Goal: Information Seeking & Learning: Learn about a topic

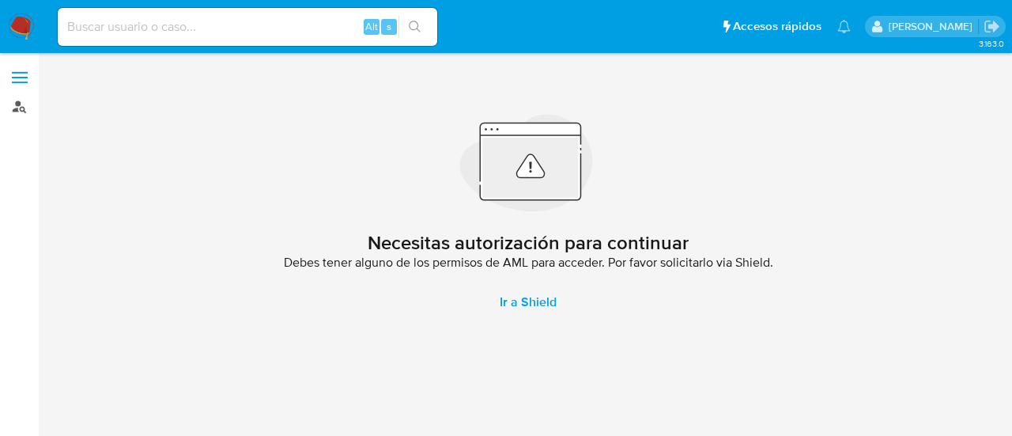
click at [24, 98] on link "Buscador de personas" at bounding box center [94, 106] width 188 height 25
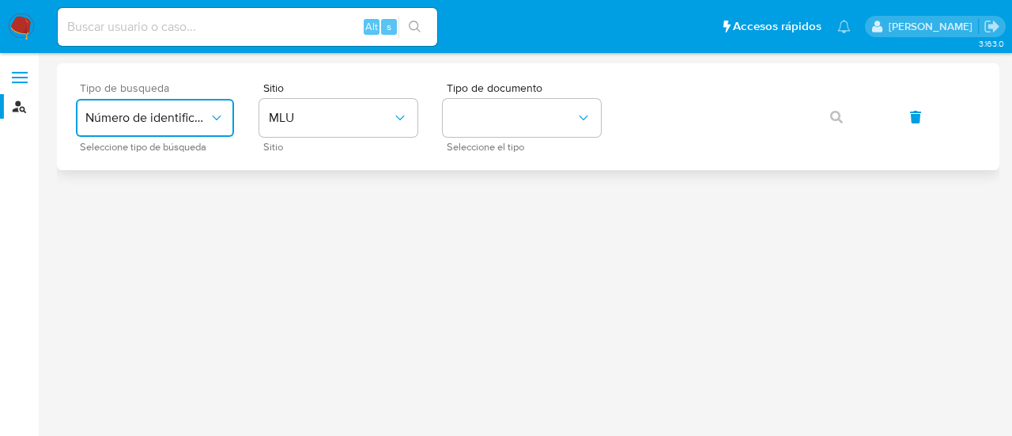
click at [209, 108] on button "Número de identificación" at bounding box center [155, 118] width 158 height 38
click at [153, 209] on div "User ID" at bounding box center [150, 214] width 130 height 38
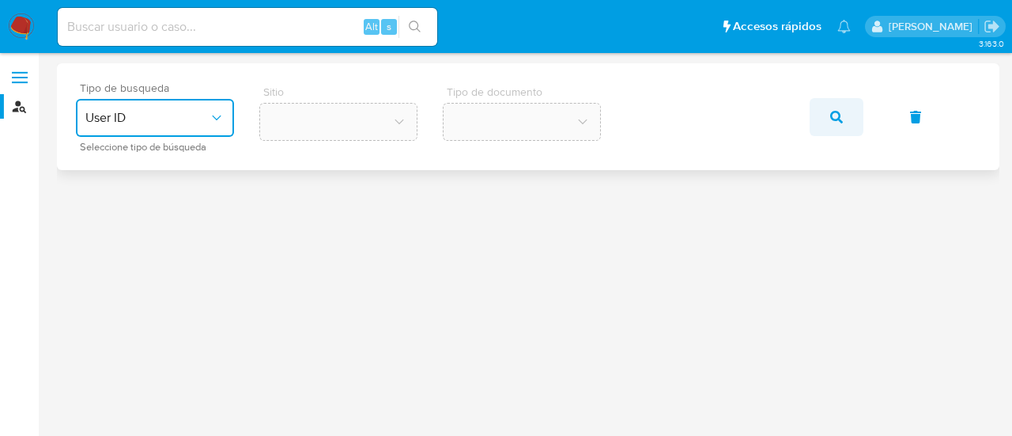
click at [838, 119] on icon "button" at bounding box center [836, 117] width 13 height 13
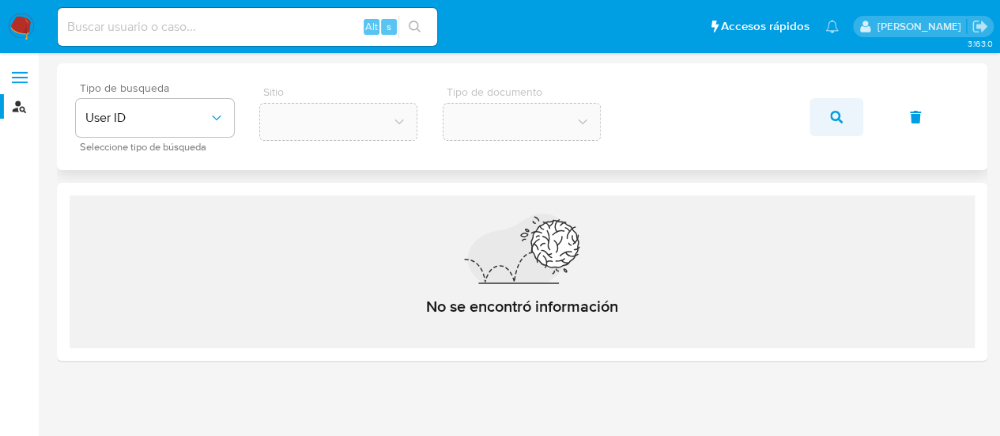
click at [841, 114] on icon "button" at bounding box center [836, 117] width 13 height 13
click at [835, 120] on icon "button" at bounding box center [836, 117] width 13 height 13
click at [182, 34] on input at bounding box center [247, 27] width 379 height 21
paste input "1249614650"
type input "1249614650"
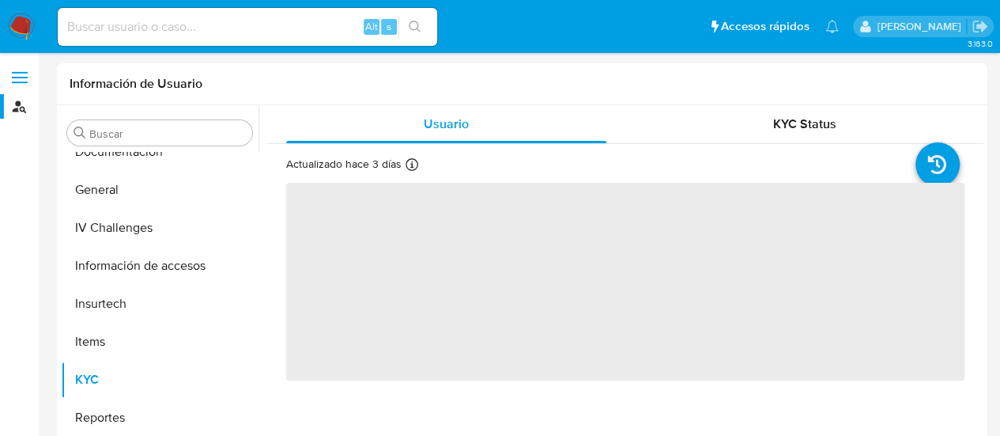
scroll to position [402, 0]
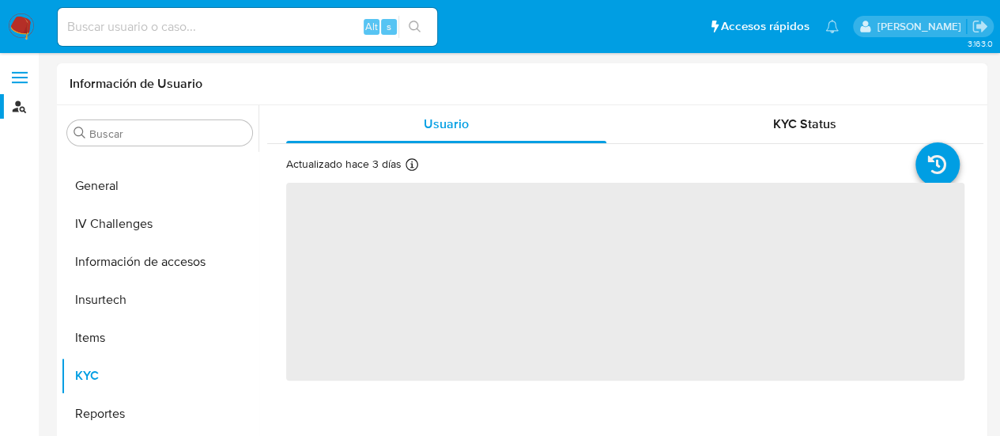
select select "10"
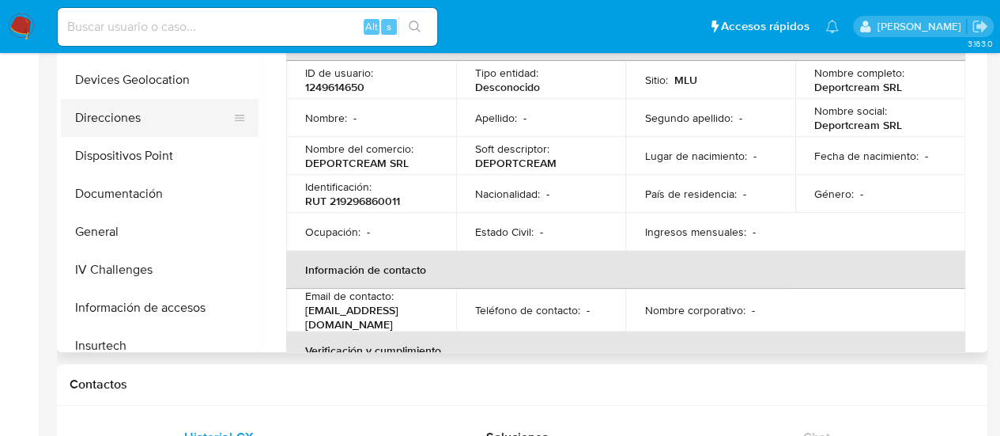
scroll to position [165, 0]
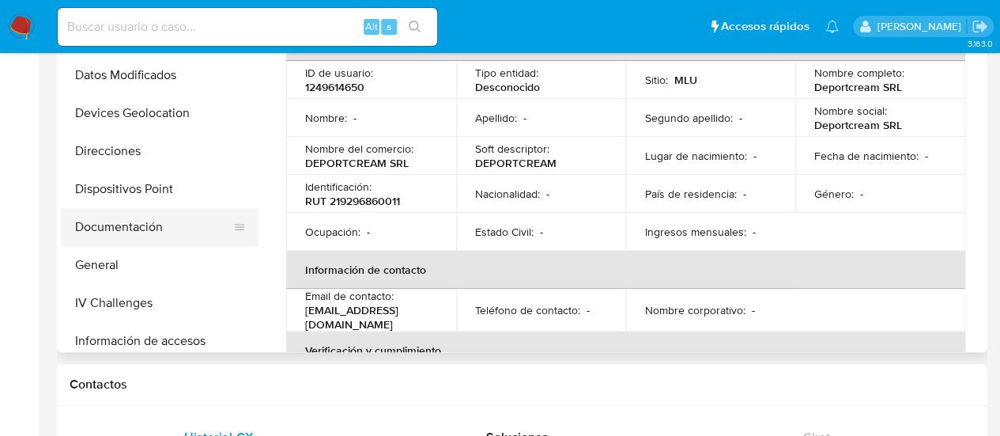
click at [157, 231] on button "Documentación" at bounding box center [153, 227] width 185 height 38
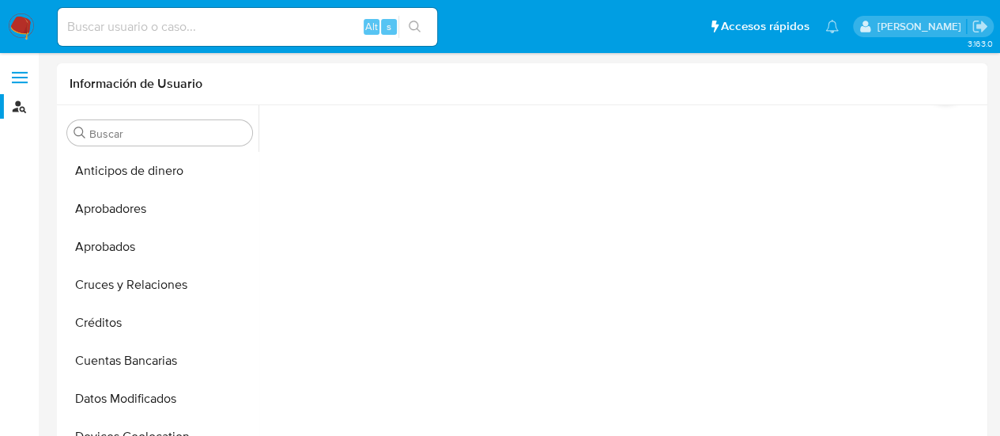
scroll to position [0, 0]
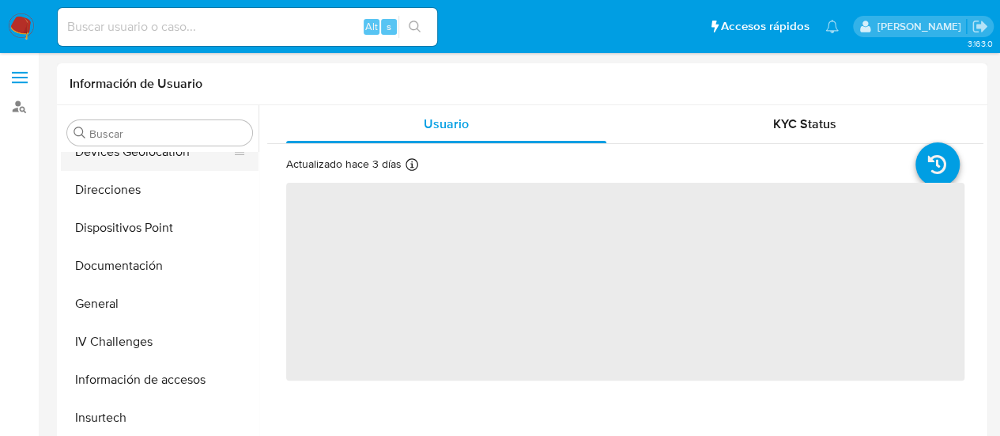
scroll to position [165, 0]
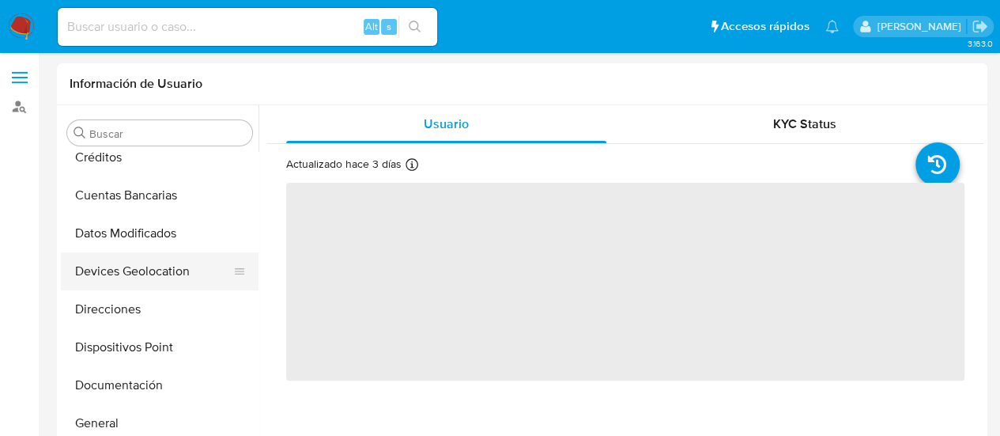
select select "10"
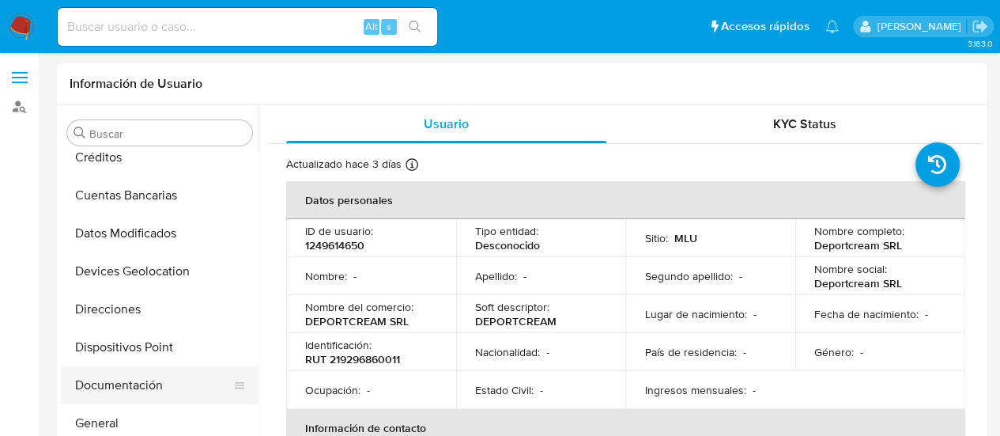
click at [127, 383] on button "Documentación" at bounding box center [153, 385] width 185 height 38
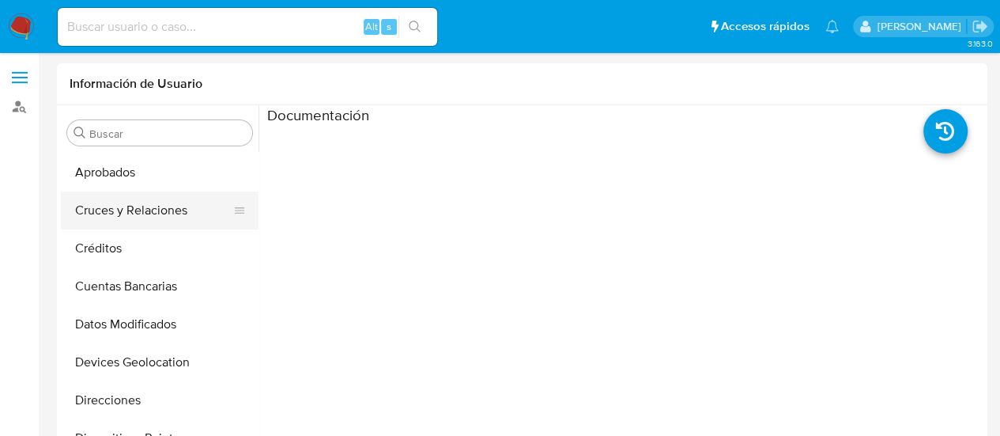
scroll to position [0, 0]
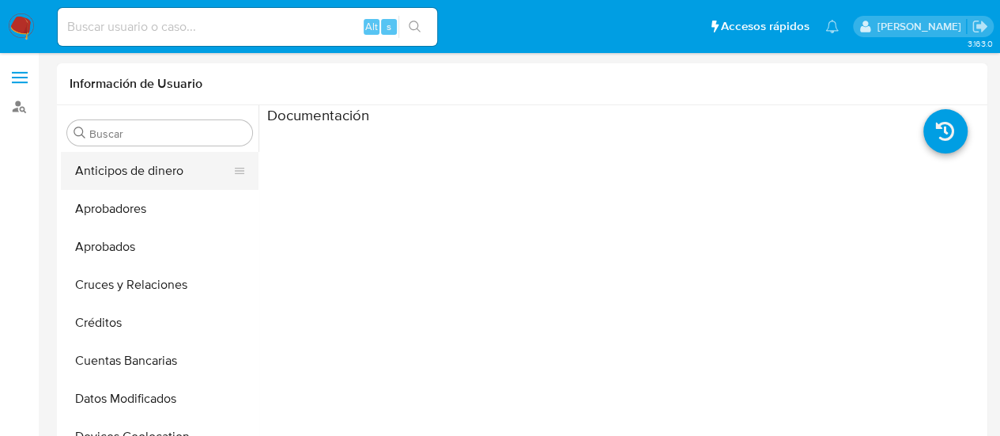
click at [138, 159] on button "Anticipos de dinero" at bounding box center [153, 171] width 185 height 38
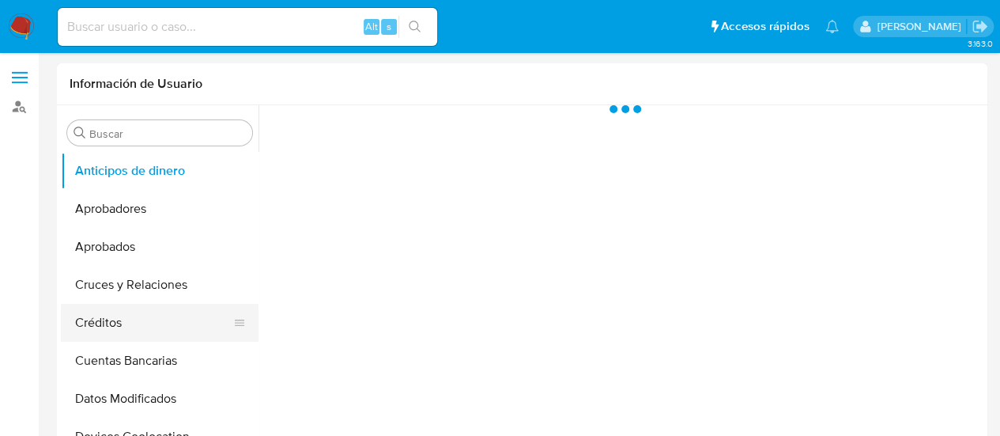
click at [119, 324] on button "Créditos" at bounding box center [153, 323] width 185 height 38
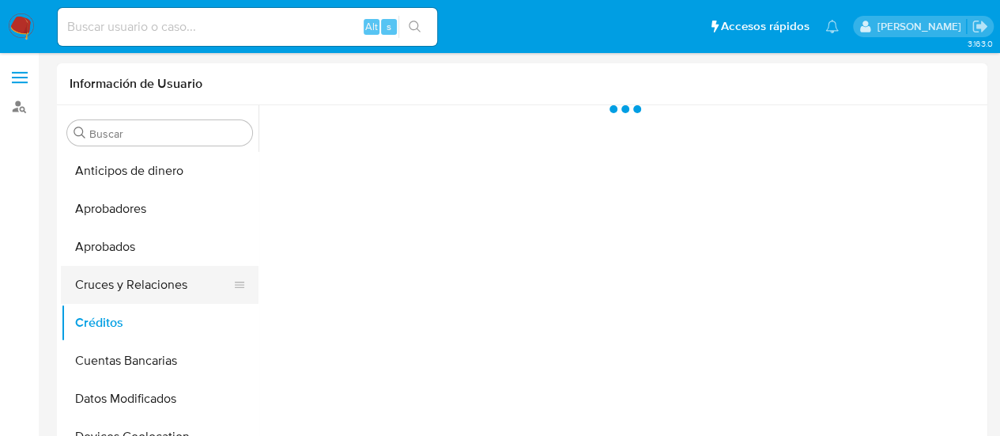
click at [147, 285] on button "Cruces y Relaciones" at bounding box center [153, 285] width 185 height 38
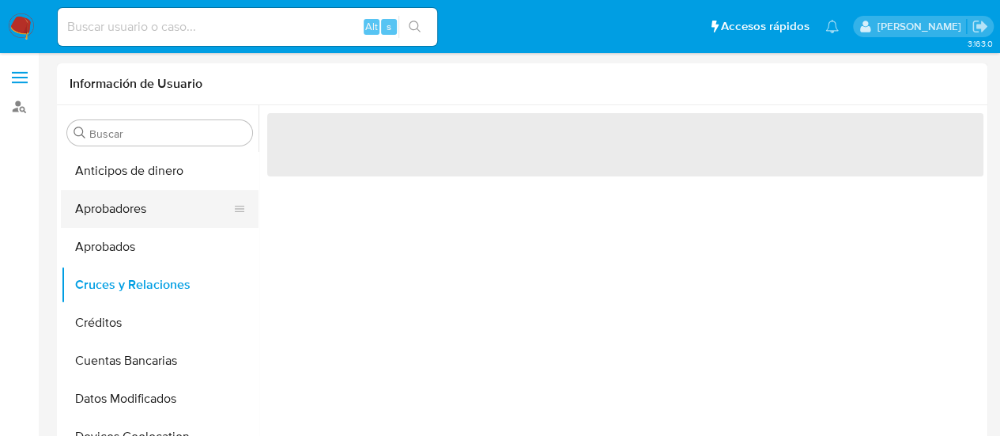
click at [189, 213] on button "Aprobadores" at bounding box center [153, 209] width 185 height 38
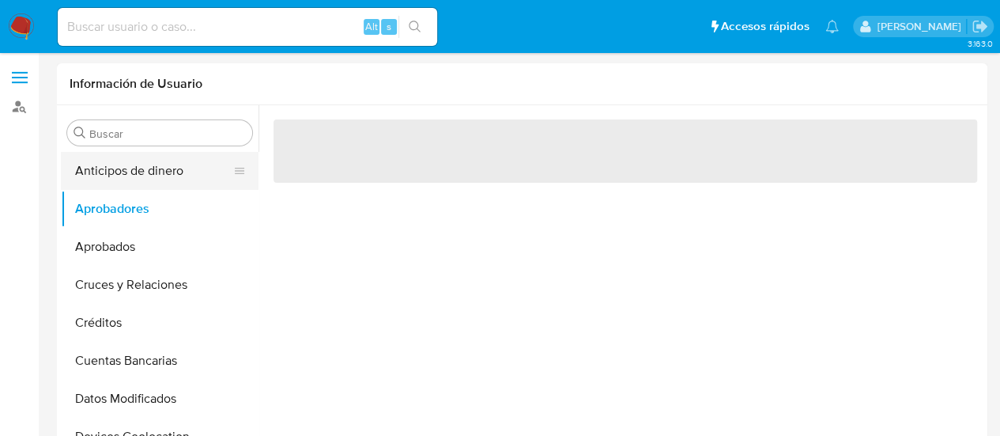
click at [125, 160] on button "Anticipos de dinero" at bounding box center [153, 171] width 185 height 38
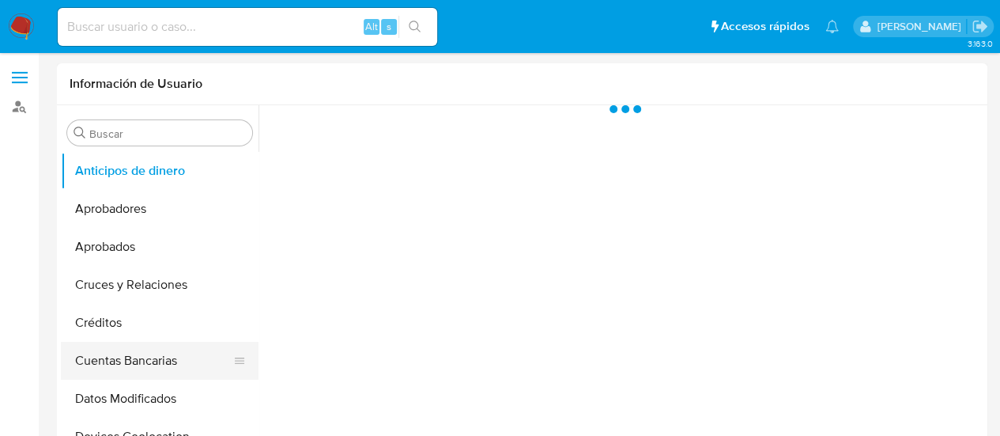
drag, startPoint x: 155, startPoint y: 338, endPoint x: 157, endPoint y: 365, distance: 27.8
click at [156, 344] on ul "Anticipos de dinero Aprobadores Aprobados Cruces y Relaciones Créditos Cuentas …" at bounding box center [160, 330] width 198 height 357
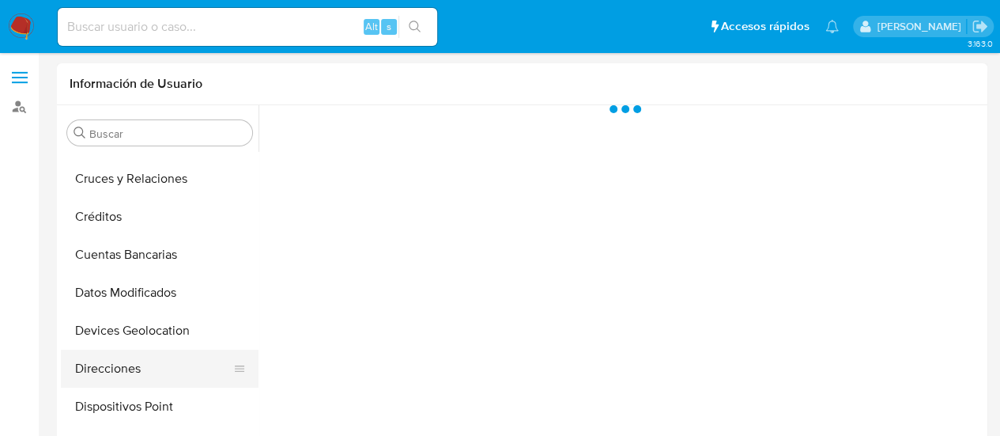
scroll to position [158, 0]
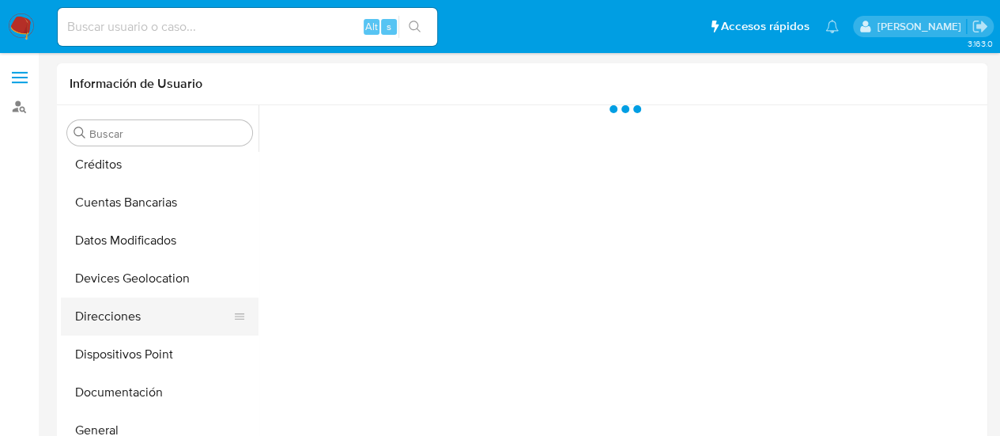
click at [134, 319] on button "Direcciones" at bounding box center [153, 316] width 185 height 38
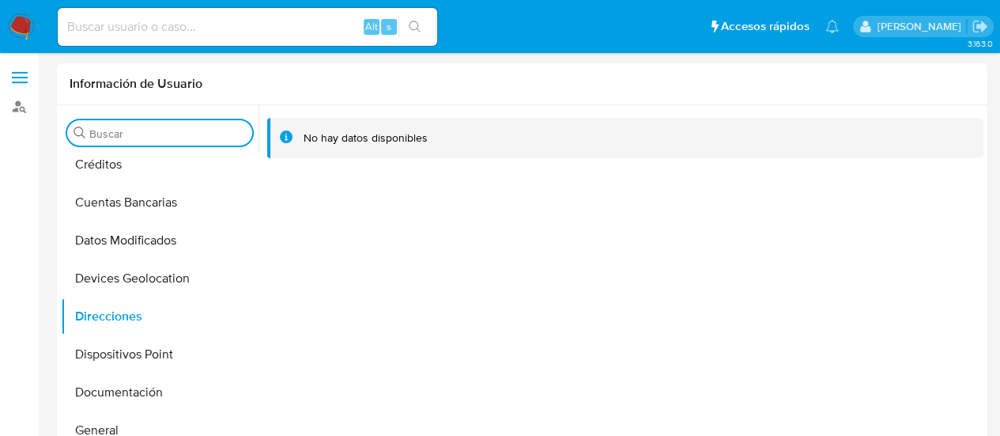
click at [146, 138] on input "Buscar" at bounding box center [167, 133] width 157 height 14
paste input "1249614650"
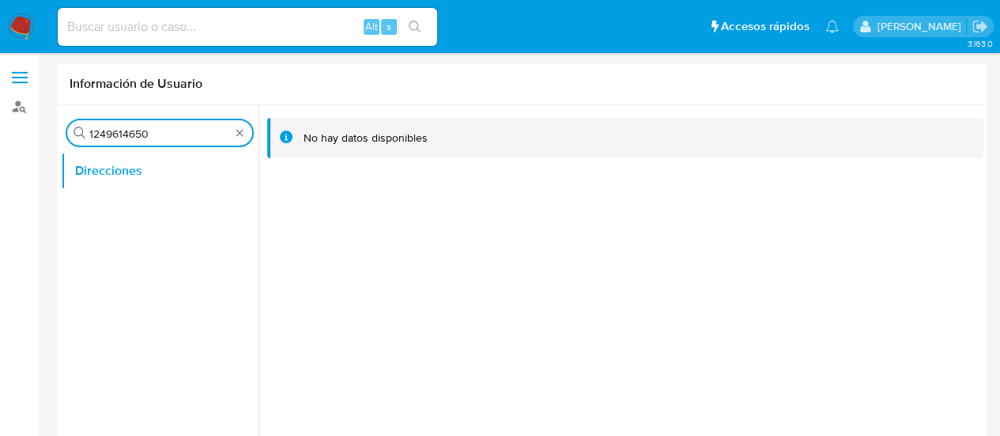
type input "1249614650"
click at [156, 43] on div "Alt s" at bounding box center [247, 27] width 379 height 38
click at [151, 30] on input at bounding box center [247, 27] width 379 height 21
paste input "1249614650"
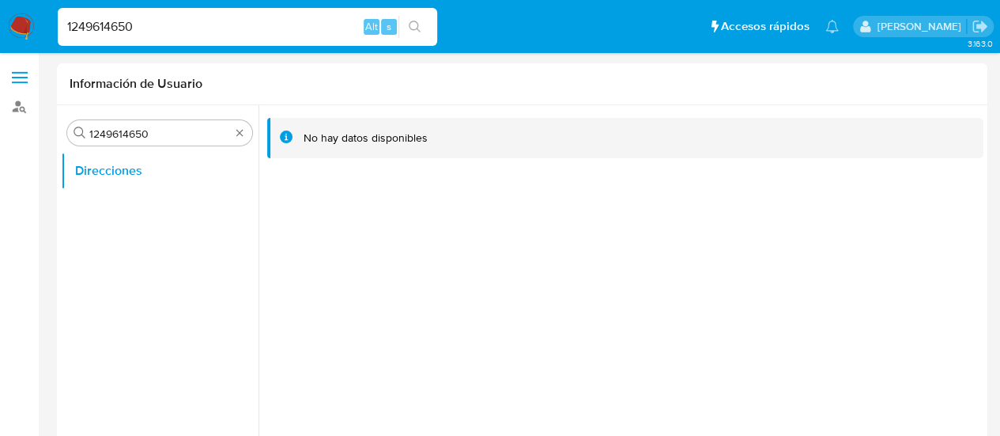
type input "1249614650"
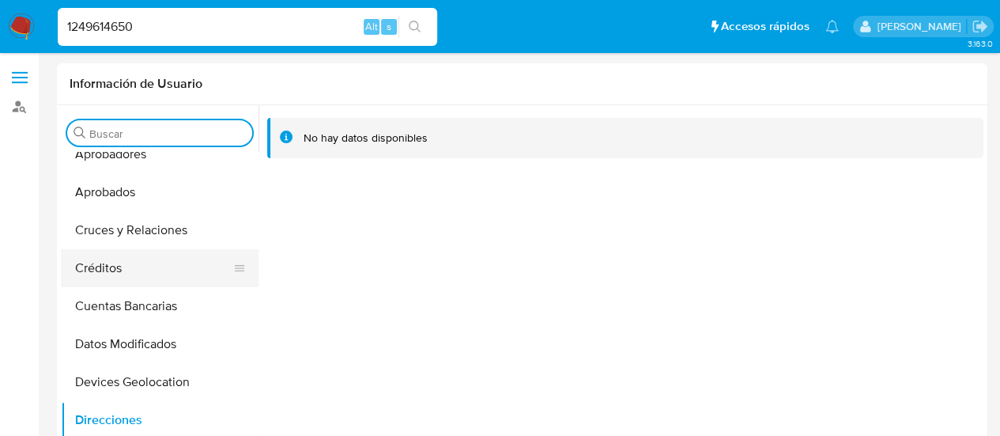
scroll to position [79, 0]
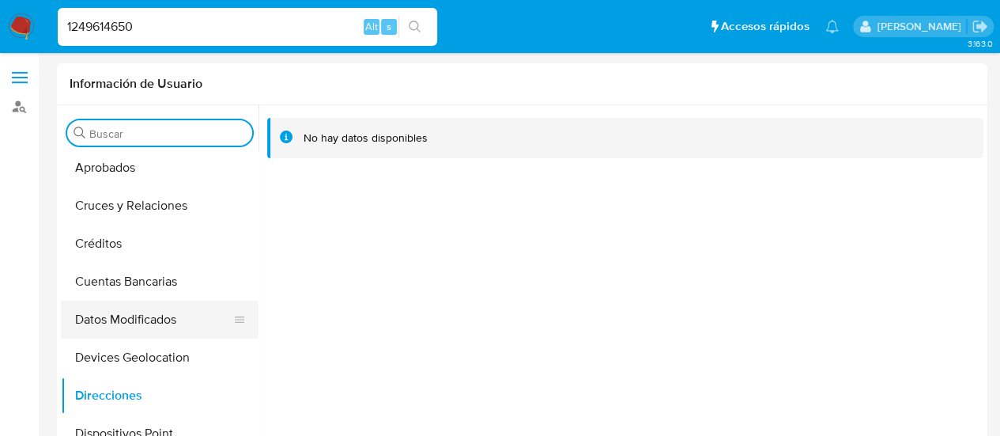
click at [134, 311] on button "Datos Modificados" at bounding box center [153, 319] width 185 height 38
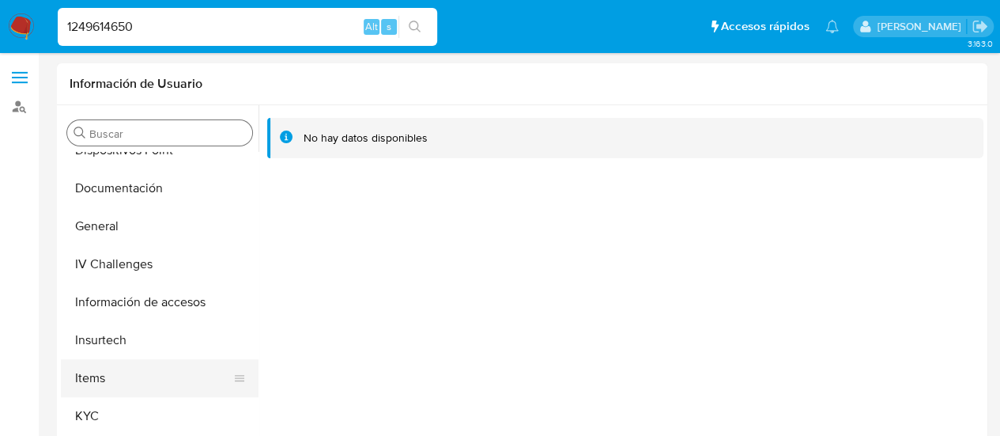
scroll to position [402, 0]
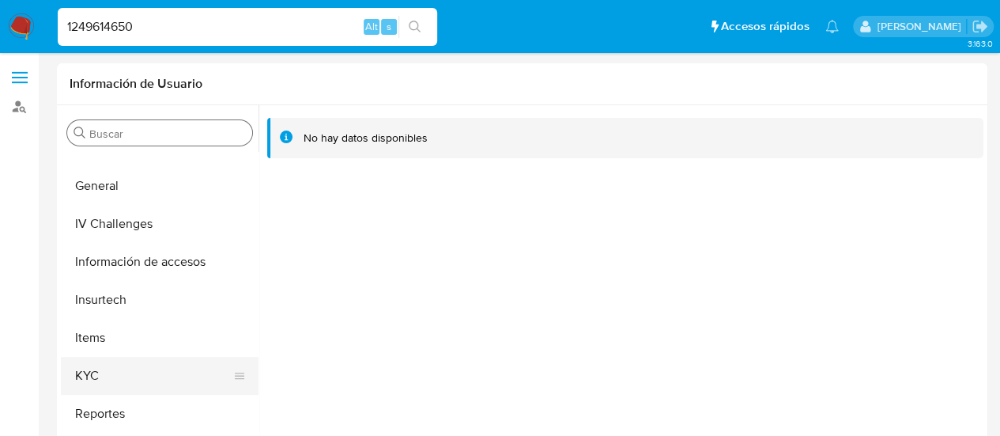
click at [115, 375] on button "KYC" at bounding box center [153, 376] width 185 height 38
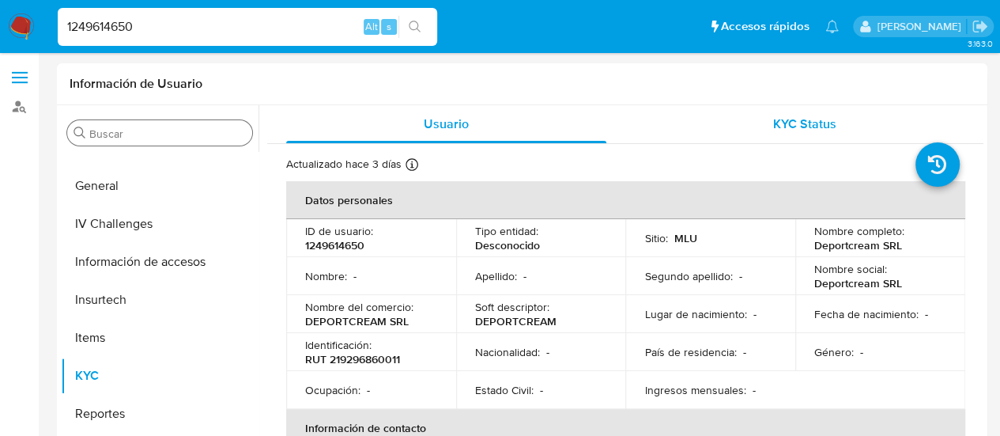
click at [761, 137] on div "KYC Status" at bounding box center [804, 124] width 320 height 38
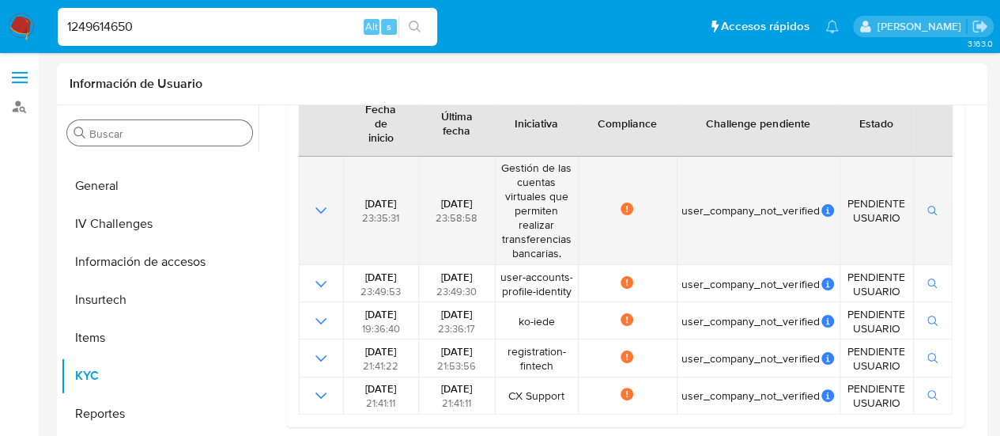
scroll to position [237, 0]
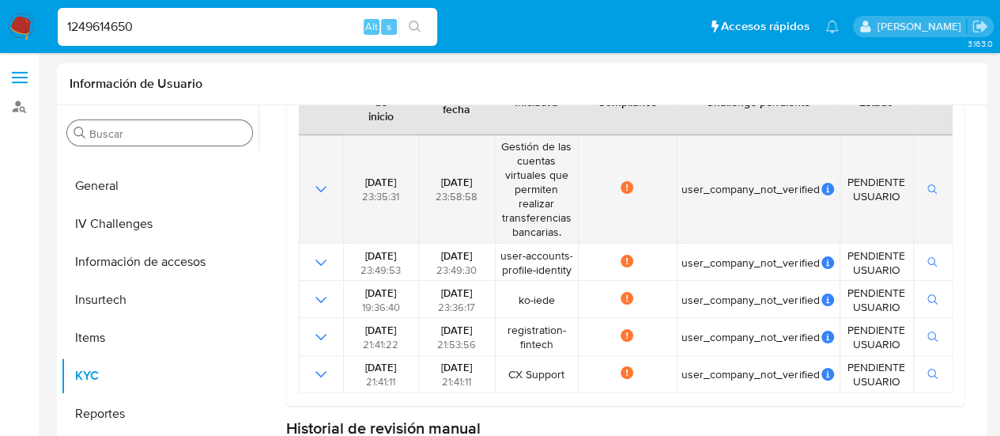
click at [318, 184] on icon "Mostrar operación" at bounding box center [320, 188] width 19 height 19
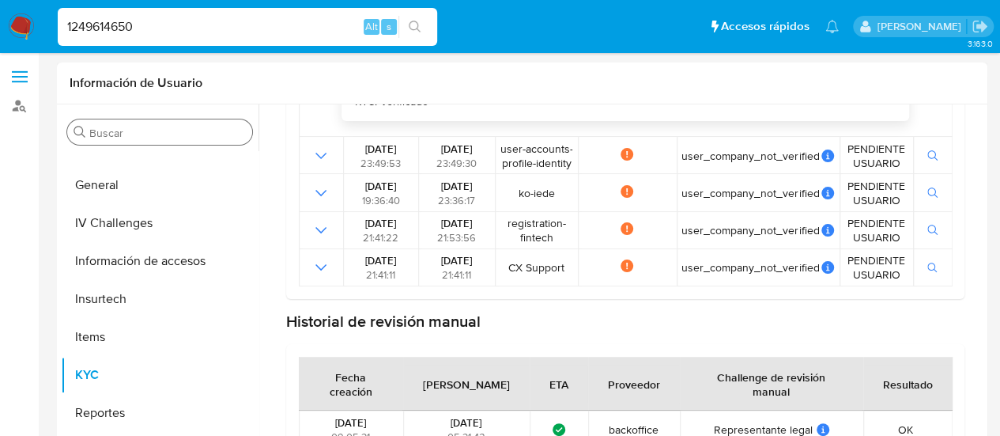
scroll to position [0, 0]
click at [133, 191] on button "General" at bounding box center [153, 186] width 185 height 38
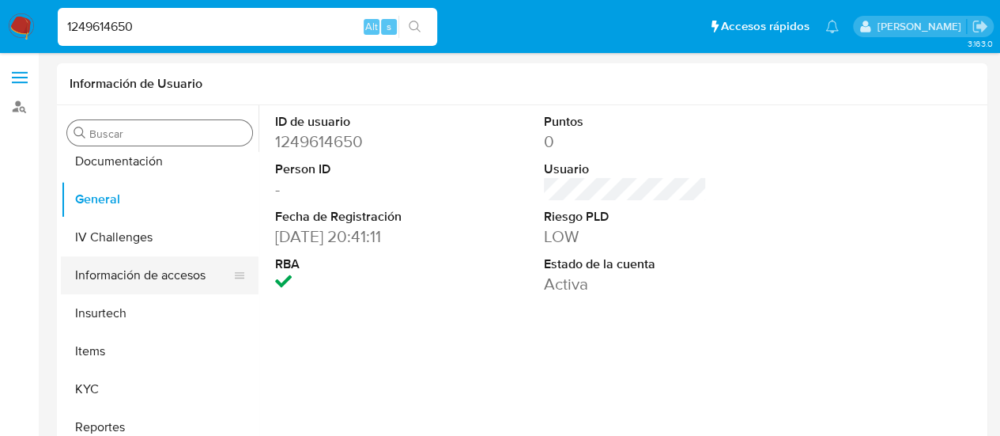
scroll to position [395, 0]
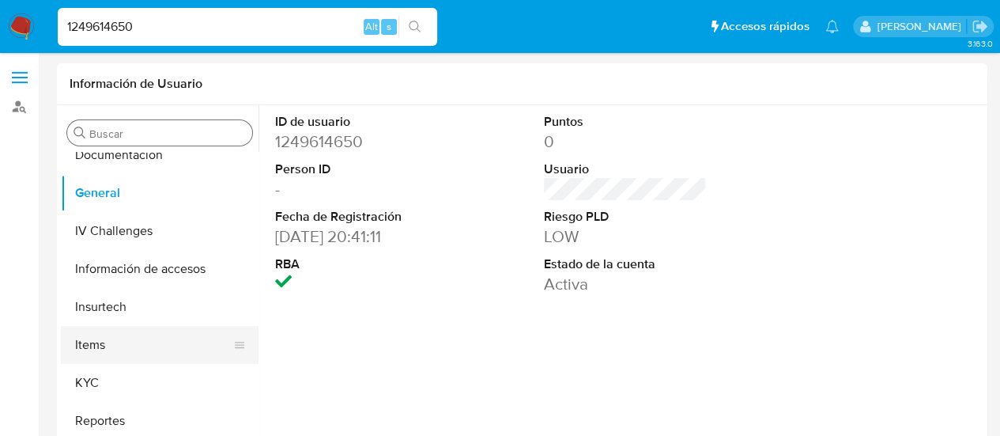
click at [122, 343] on button "Items" at bounding box center [153, 345] width 185 height 38
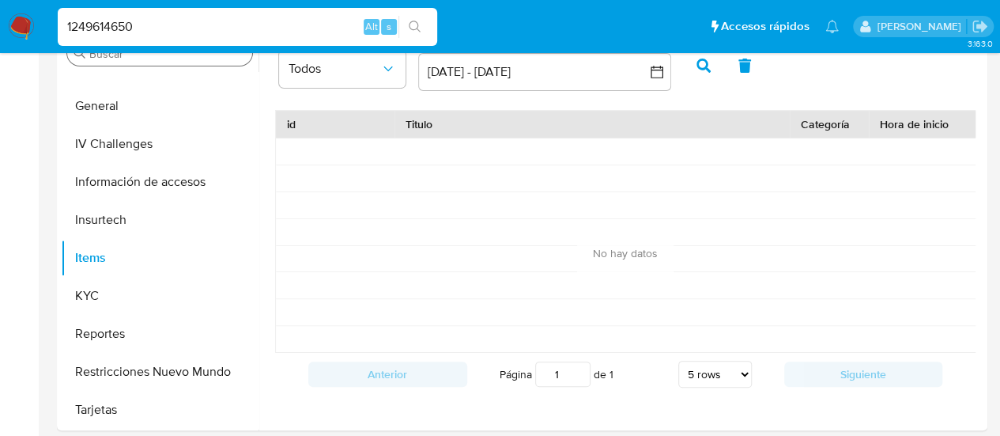
scroll to position [158, 0]
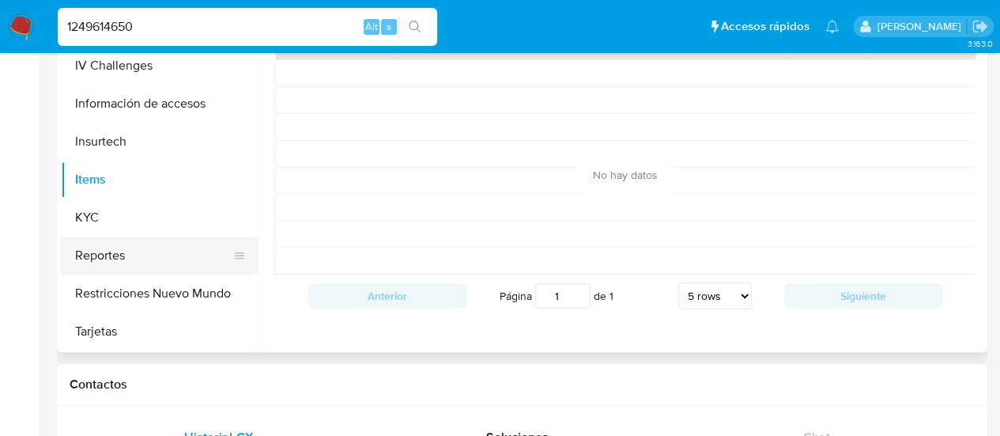
click at [114, 254] on button "Reportes" at bounding box center [153, 255] width 185 height 38
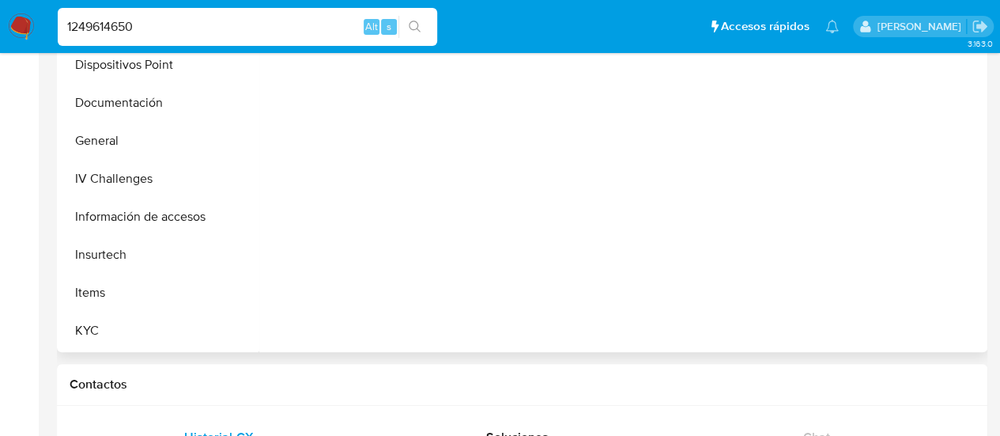
scroll to position [244, 0]
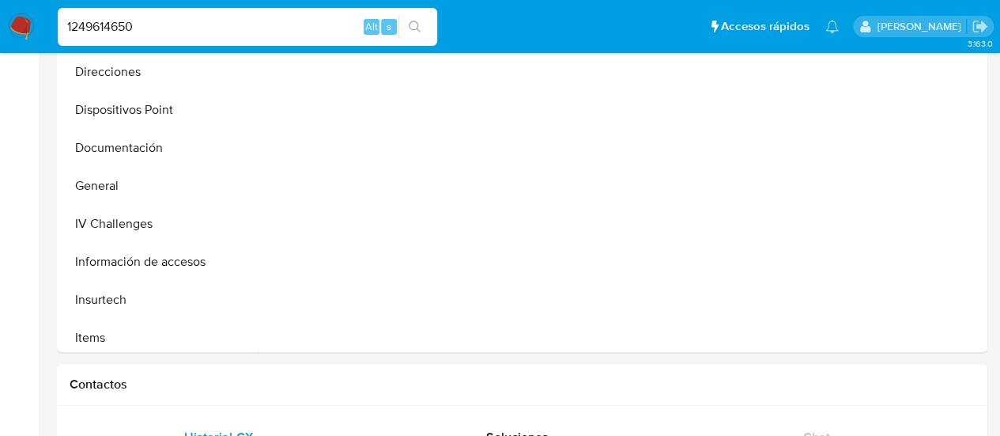
click at [153, 32] on input "1249614650" at bounding box center [247, 27] width 379 height 21
click at [417, 31] on icon "search-icon" at bounding box center [415, 27] width 13 height 13
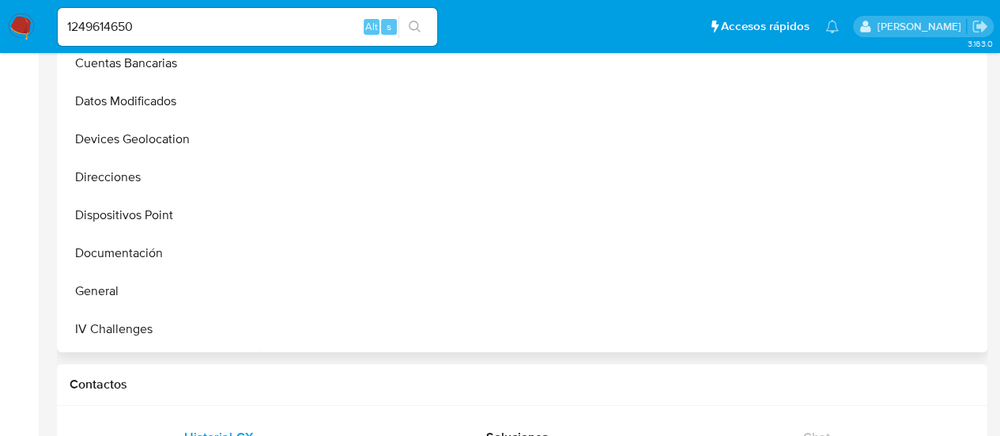
scroll to position [86, 0]
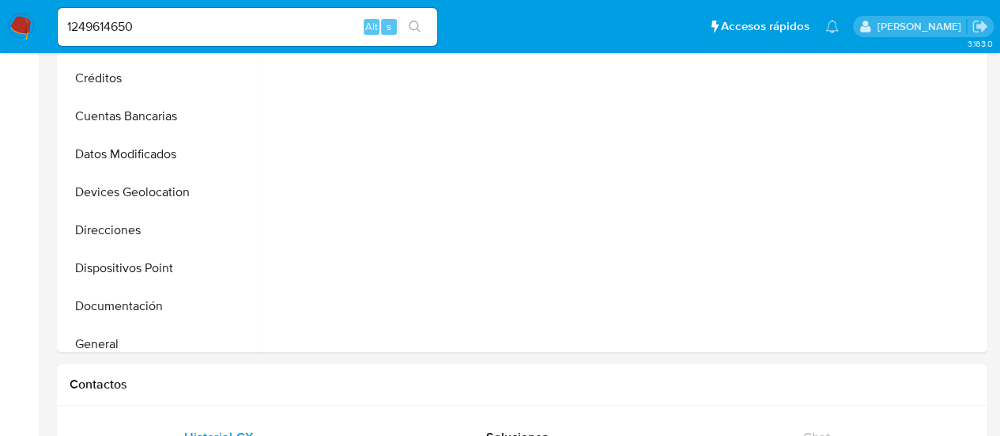
click at [410, 25] on icon "search-icon" at bounding box center [415, 27] width 13 height 13
click at [126, 25] on input "1249614650" at bounding box center [247, 27] width 379 height 21
click at [139, 31] on input "1249614650" at bounding box center [247, 27] width 379 height 21
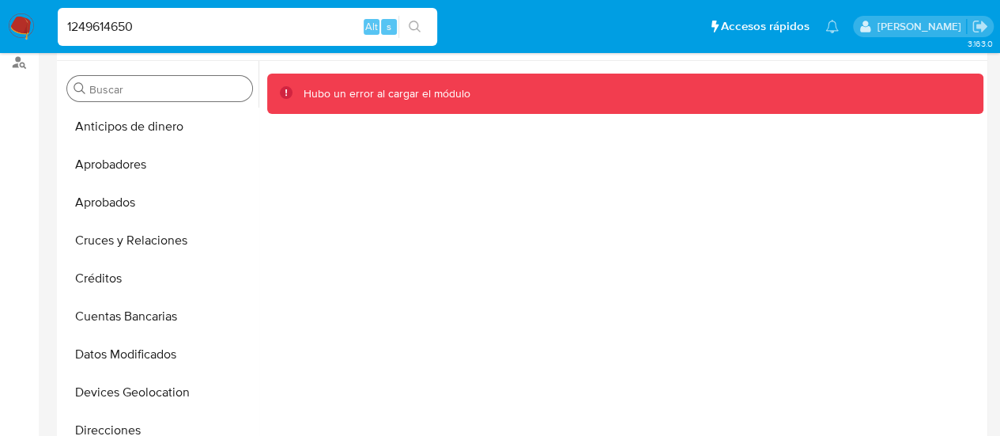
scroll to position [0, 0]
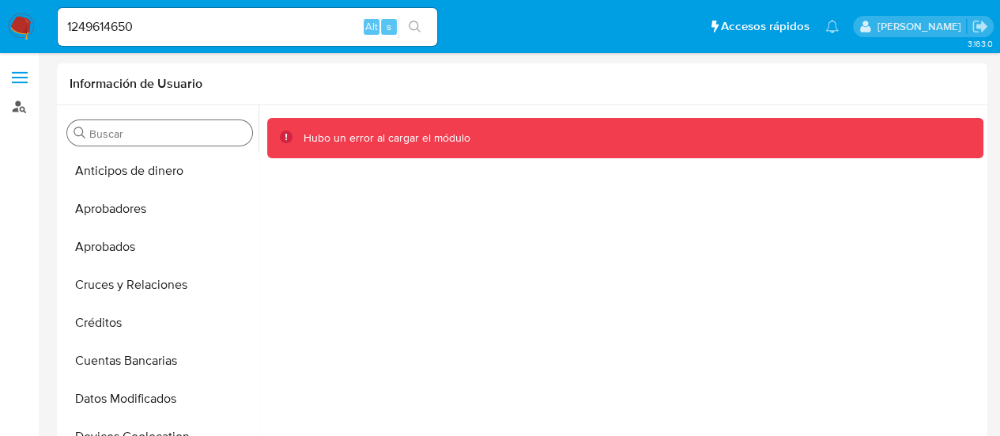
click at [22, 106] on link "Buscador de personas" at bounding box center [94, 106] width 188 height 25
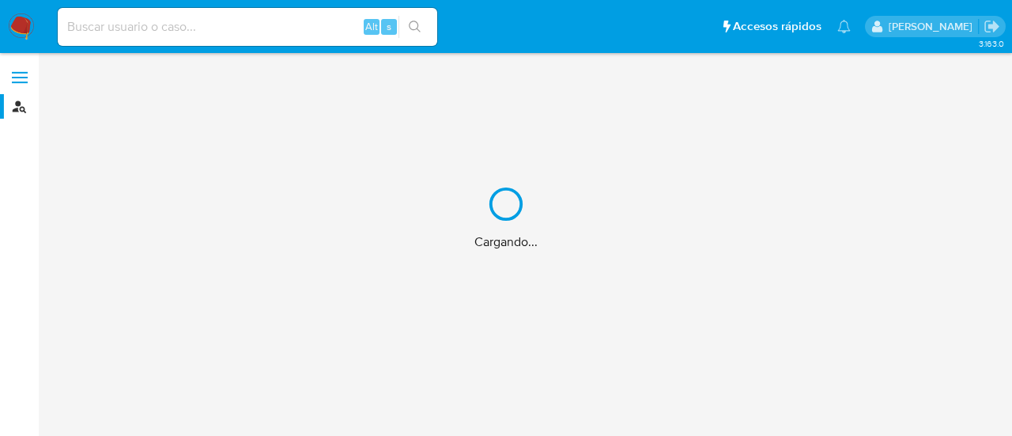
click at [170, 26] on div "Cargando..." at bounding box center [506, 218] width 1012 height 436
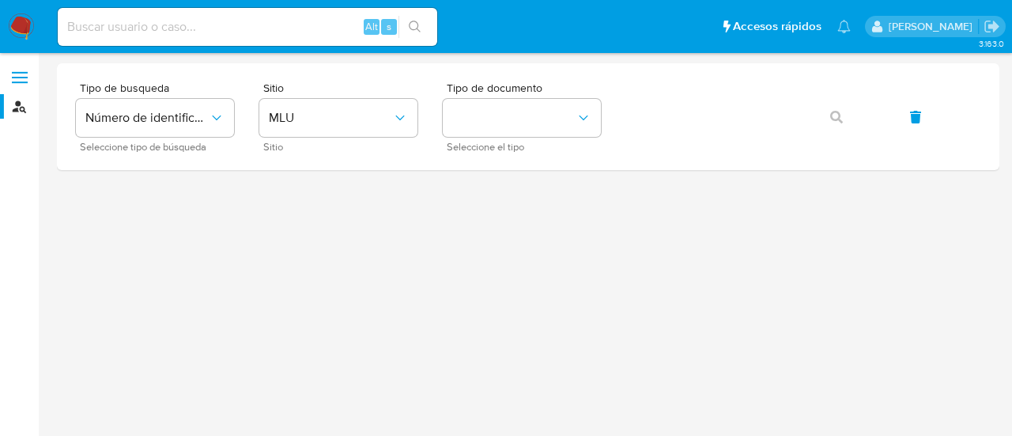
click at [130, 30] on input at bounding box center [247, 27] width 379 height 21
paste input "1249614650"
type input "1249614650"
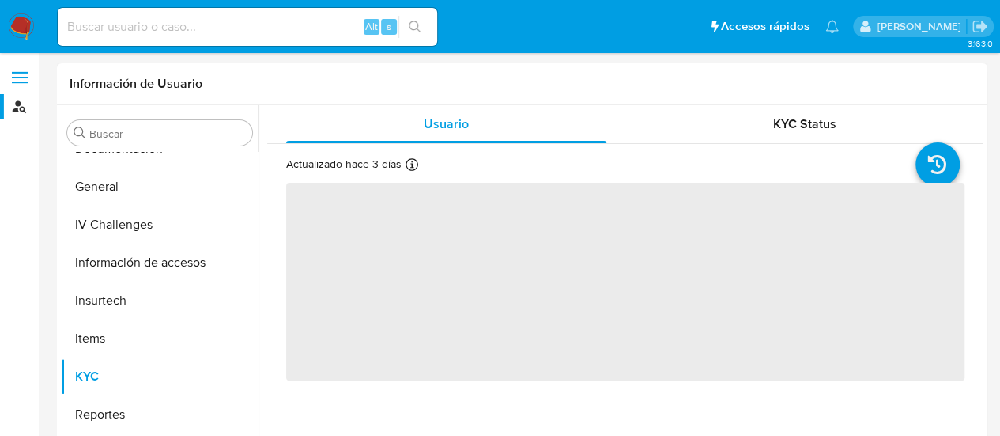
scroll to position [402, 0]
select select "10"
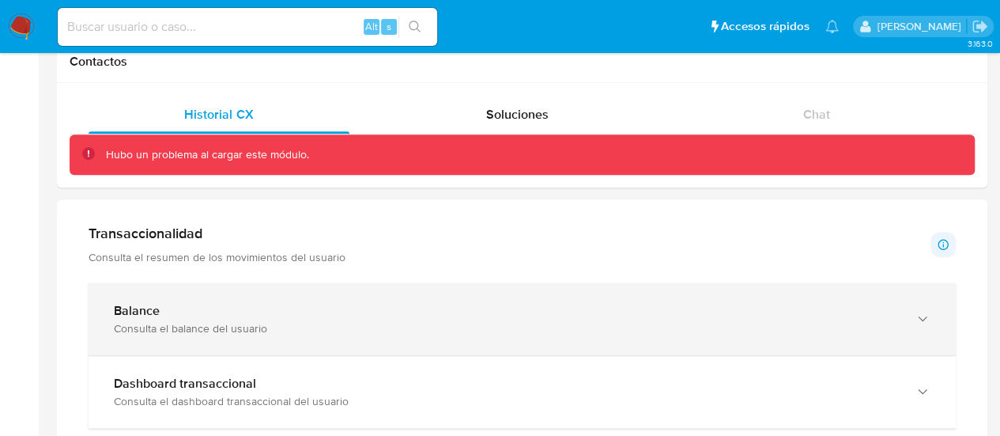
scroll to position [390, 0]
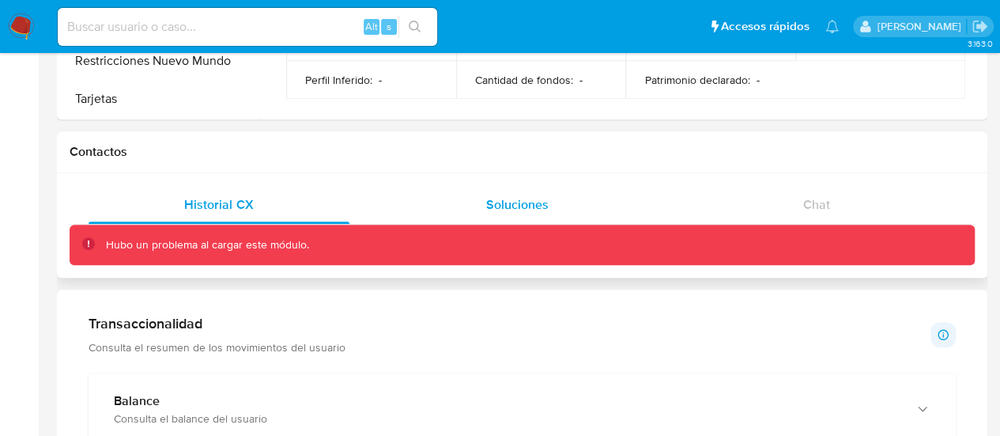
click at [506, 198] on span "Soluciones" at bounding box center [517, 204] width 62 height 18
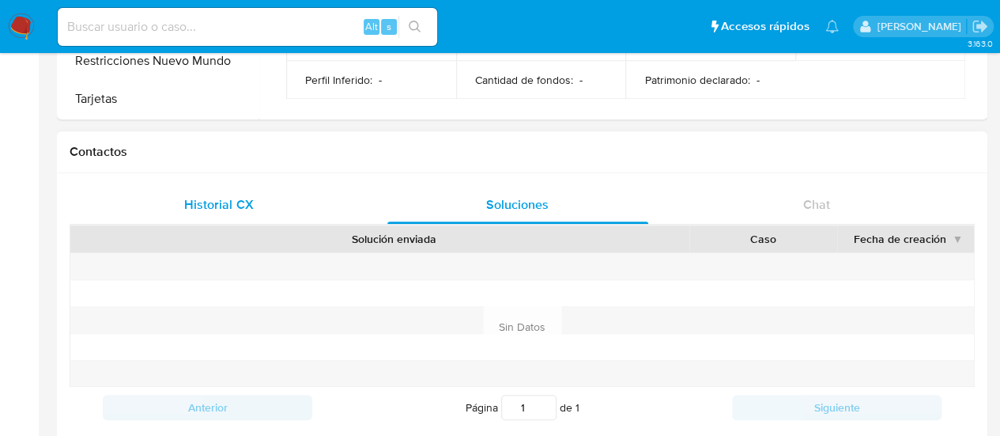
click at [259, 202] on div "Historial CX" at bounding box center [219, 205] width 261 height 38
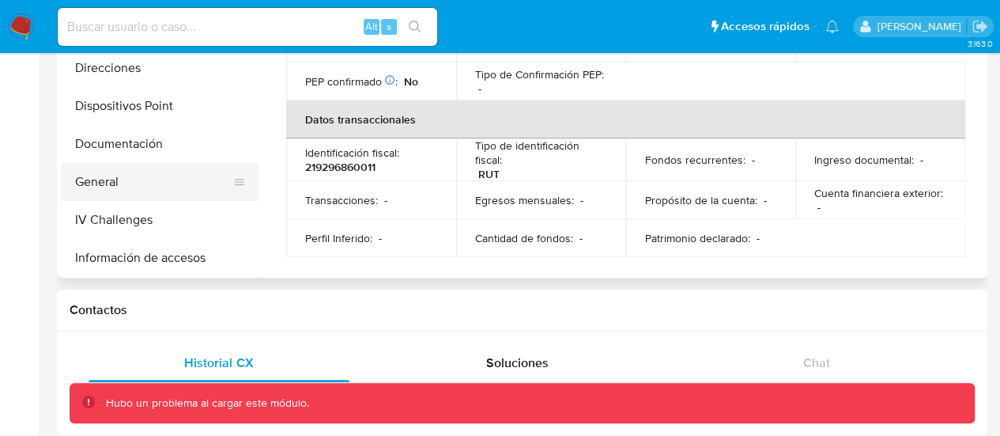
scroll to position [165, 0]
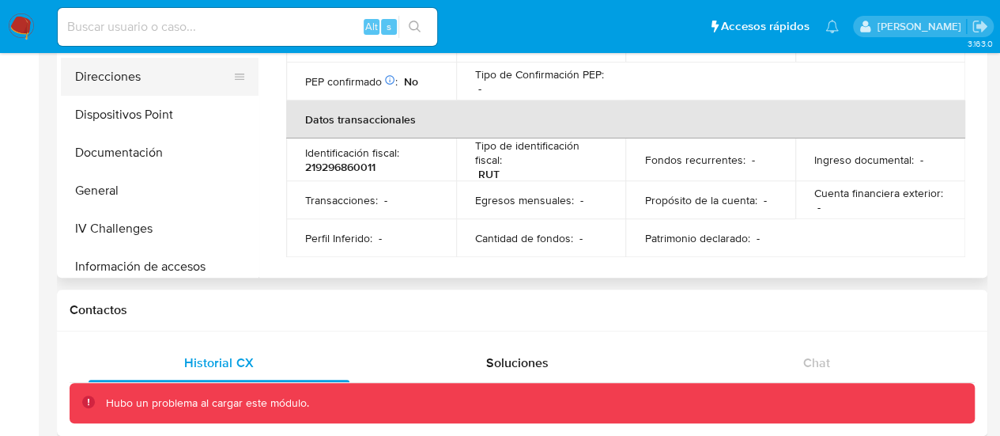
click at [135, 75] on button "Direcciones" at bounding box center [153, 77] width 185 height 38
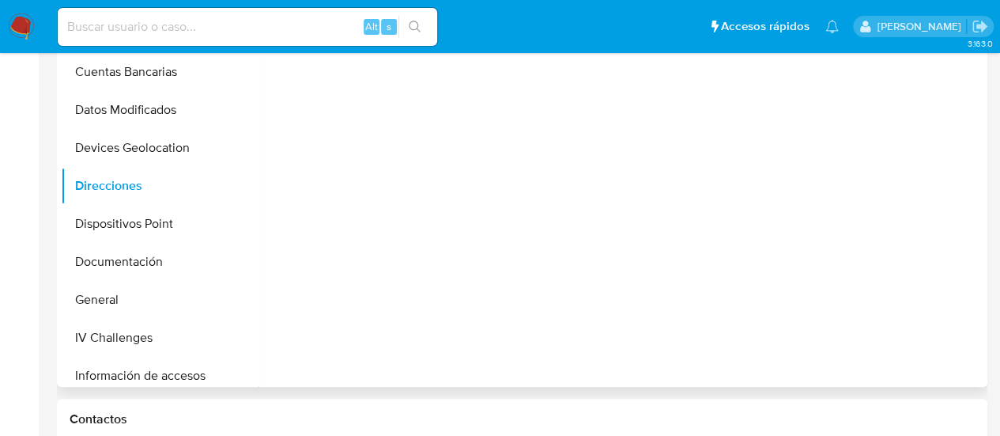
scroll to position [158, 0]
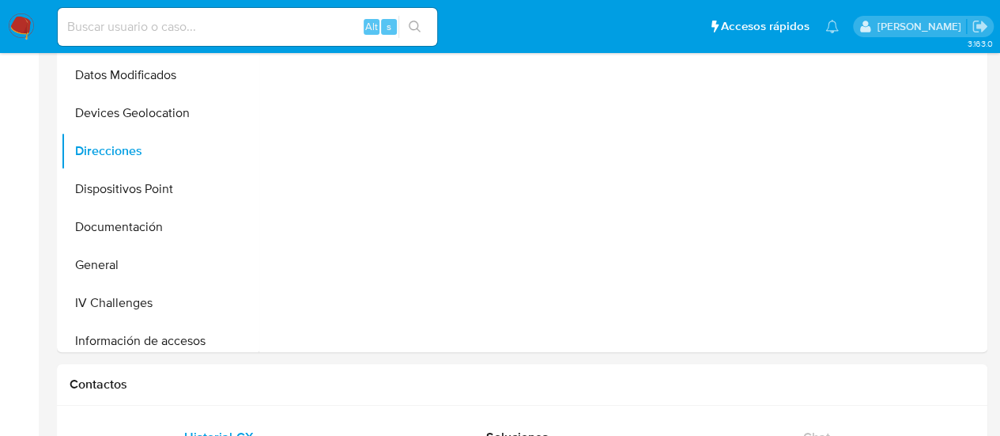
click at [217, 23] on input at bounding box center [247, 27] width 379 height 21
paste input "2719980417"
type input "2719980417"
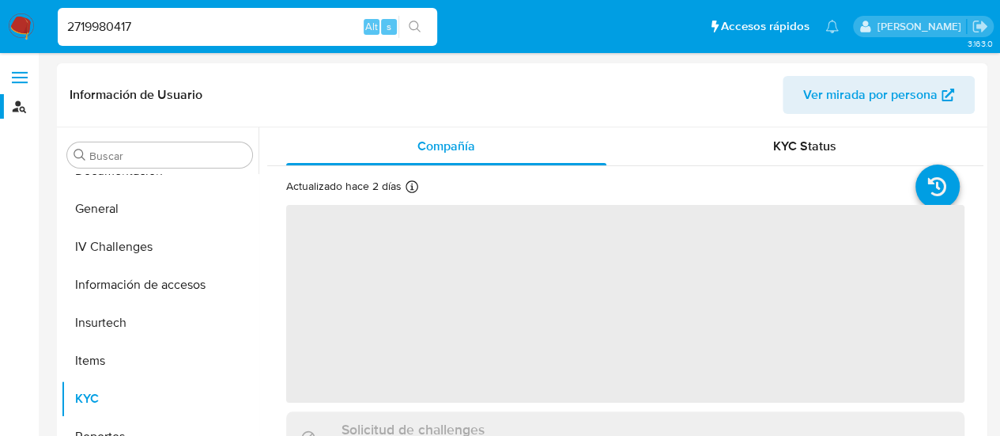
scroll to position [402, 0]
select select "10"
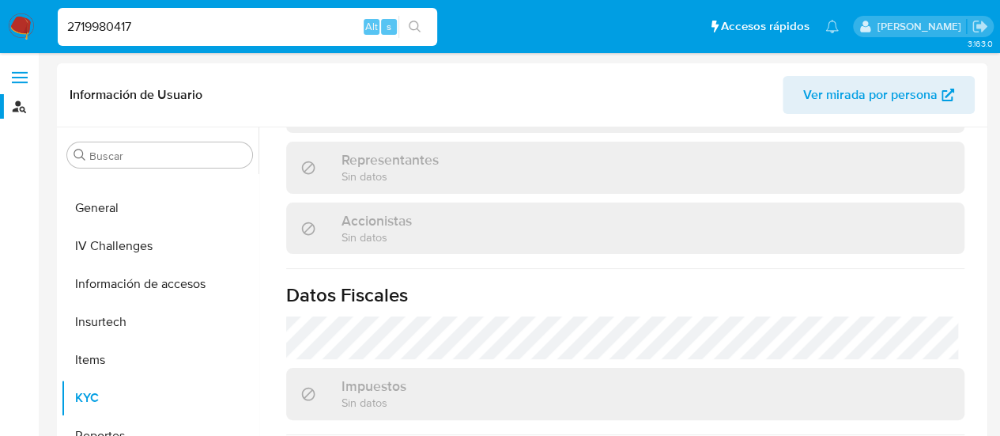
scroll to position [949, 0]
